Goal: Go to known website: Go to known website

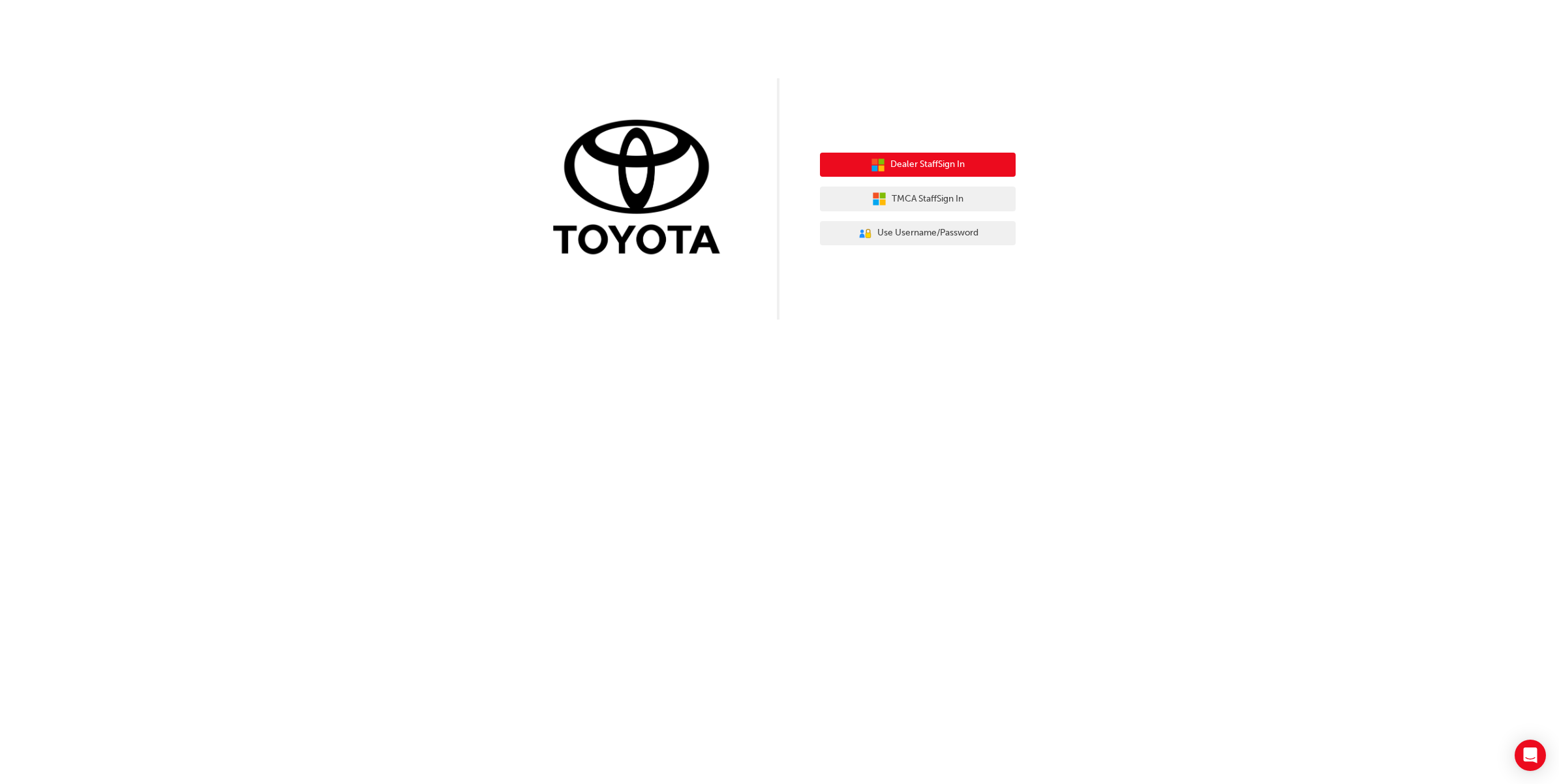
click at [925, 159] on span "Dealer Staff Sign In" at bounding box center [928, 165] width 75 height 15
